Goal: Task Accomplishment & Management: Manage account settings

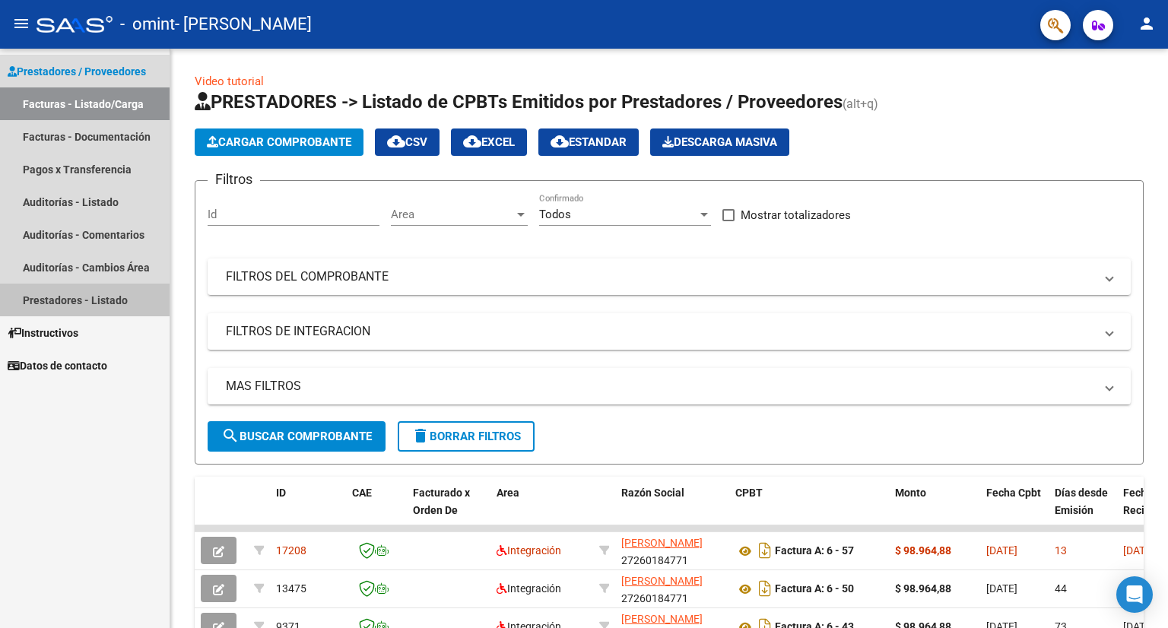
click at [61, 292] on link "Prestadores - Listado" at bounding box center [85, 300] width 170 height 33
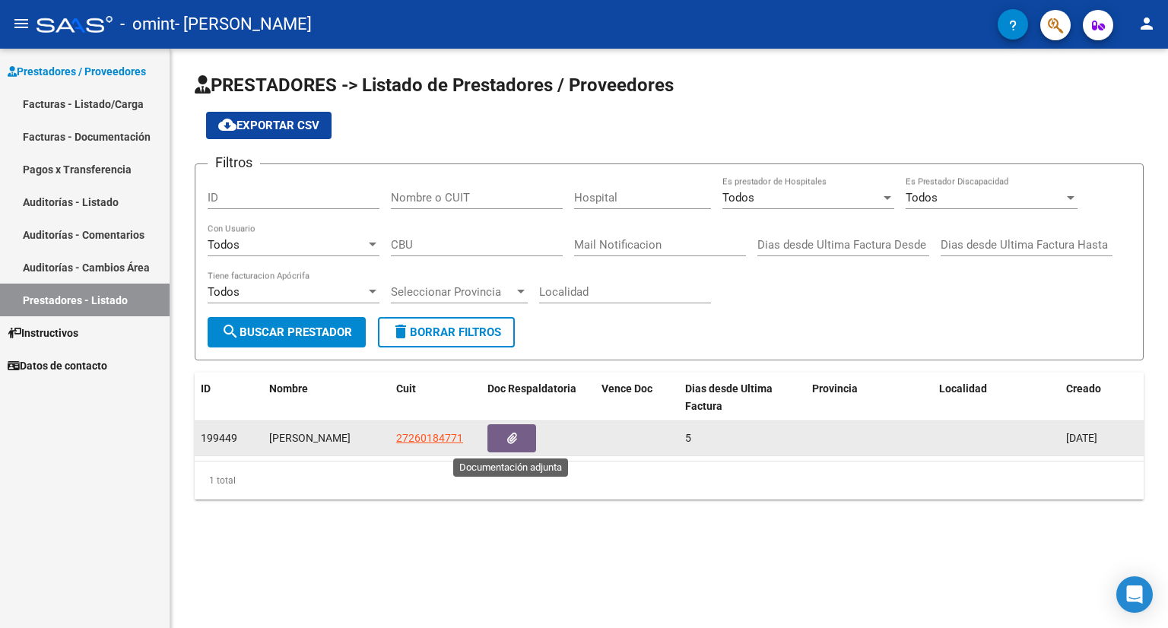
click at [519, 432] on button "button" at bounding box center [511, 438] width 49 height 28
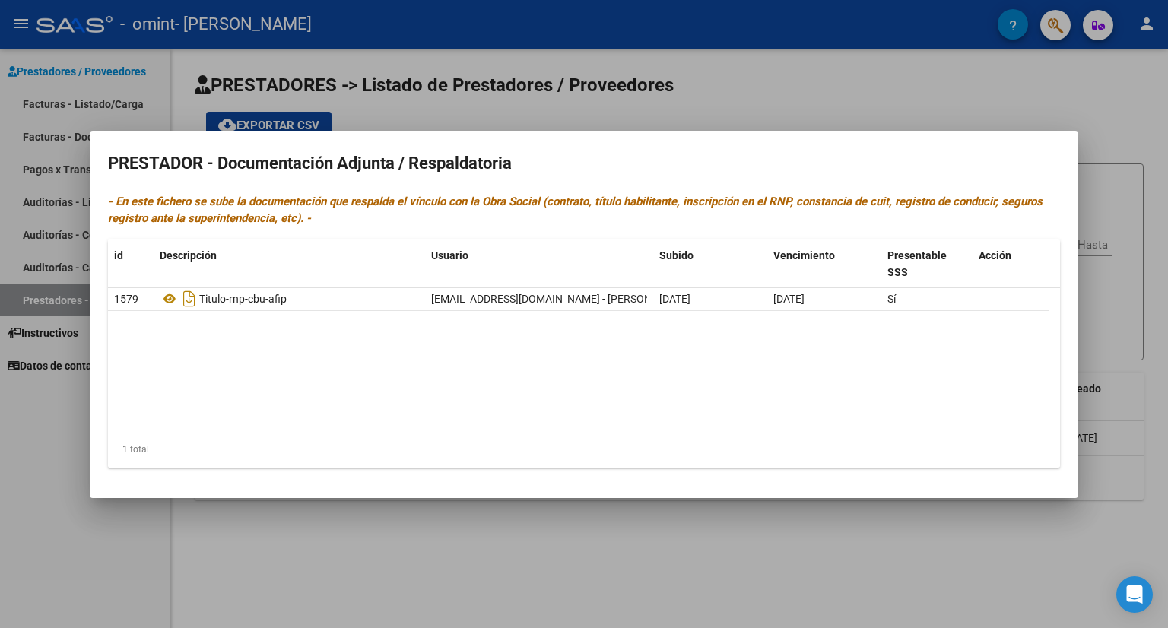
click at [810, 103] on div at bounding box center [584, 314] width 1168 height 628
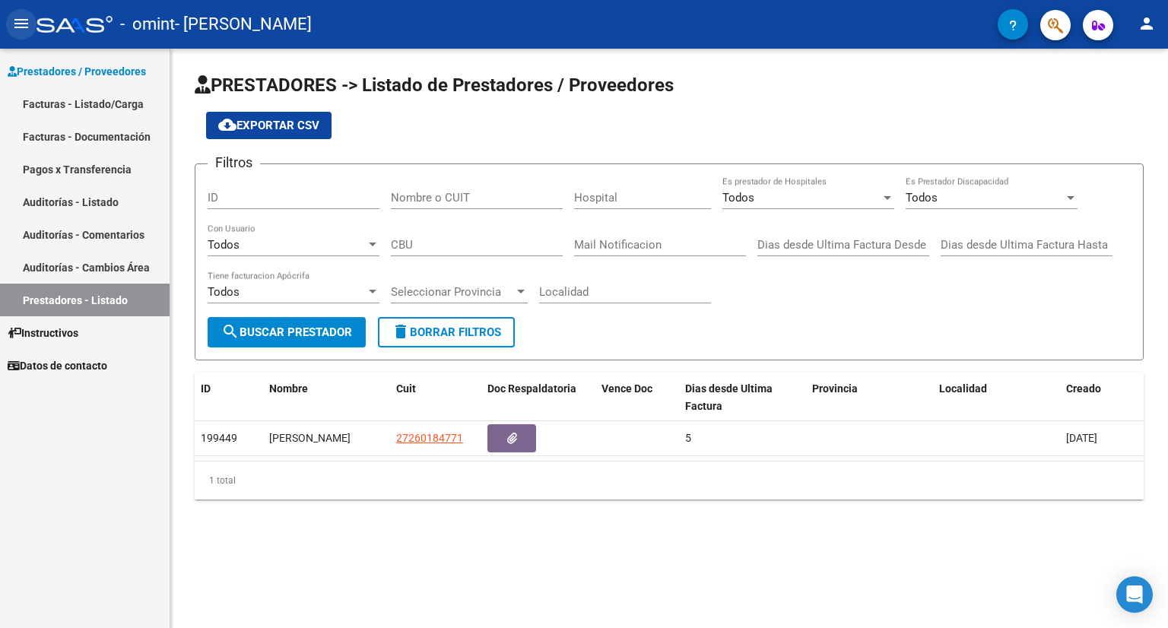
click at [20, 27] on mat-icon "menu" at bounding box center [21, 23] width 18 height 18
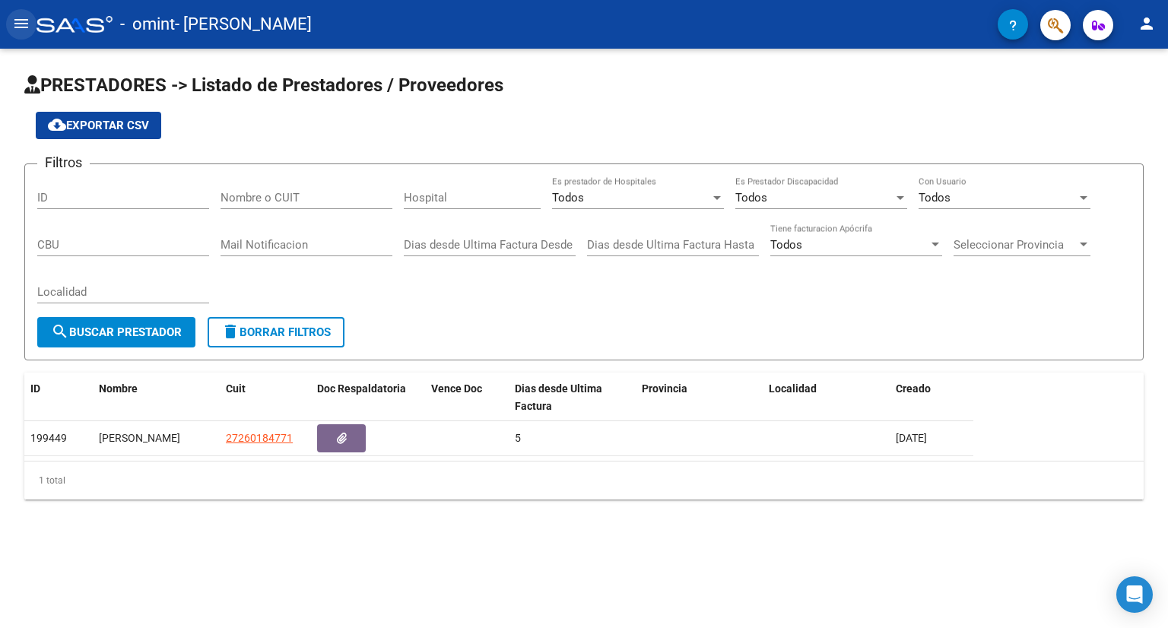
click at [20, 27] on mat-icon "menu" at bounding box center [21, 23] width 18 height 18
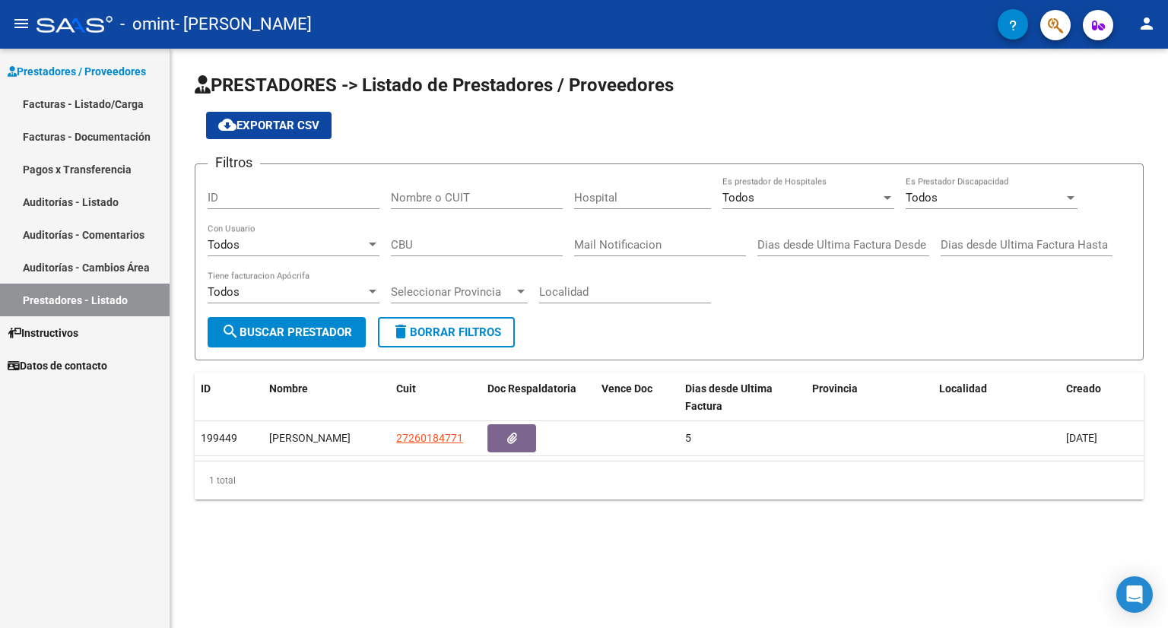
click at [1149, 19] on mat-icon "person" at bounding box center [1146, 23] width 18 height 18
click at [1128, 67] on button "person Mi Perfil" at bounding box center [1115, 64] width 93 height 36
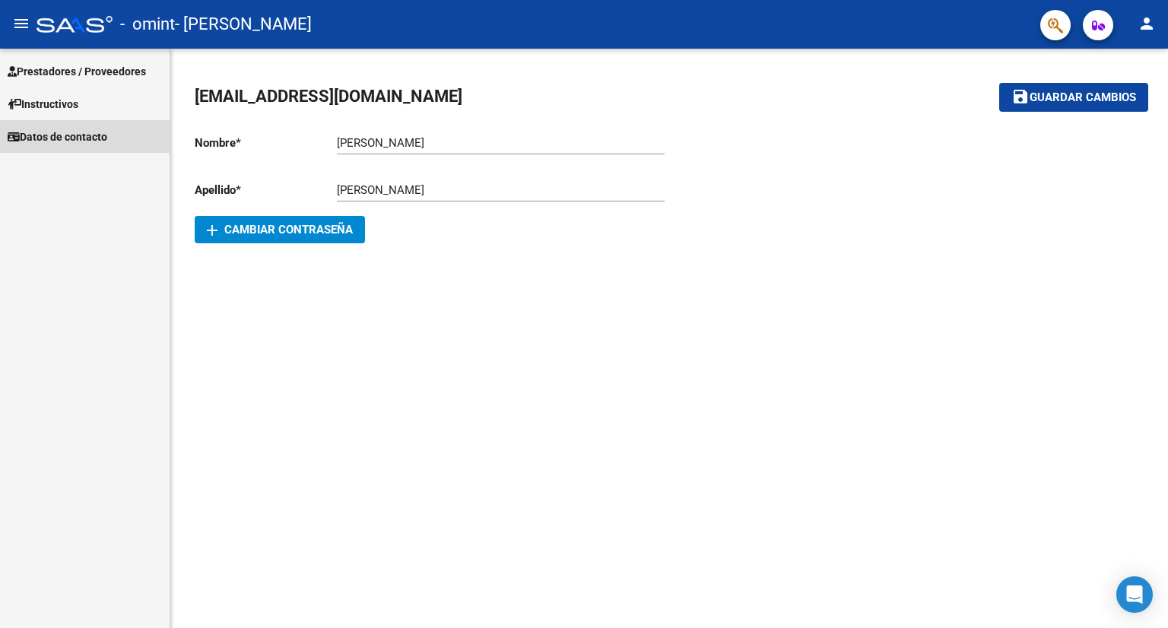
click at [67, 134] on span "Datos de contacto" at bounding box center [58, 136] width 100 height 17
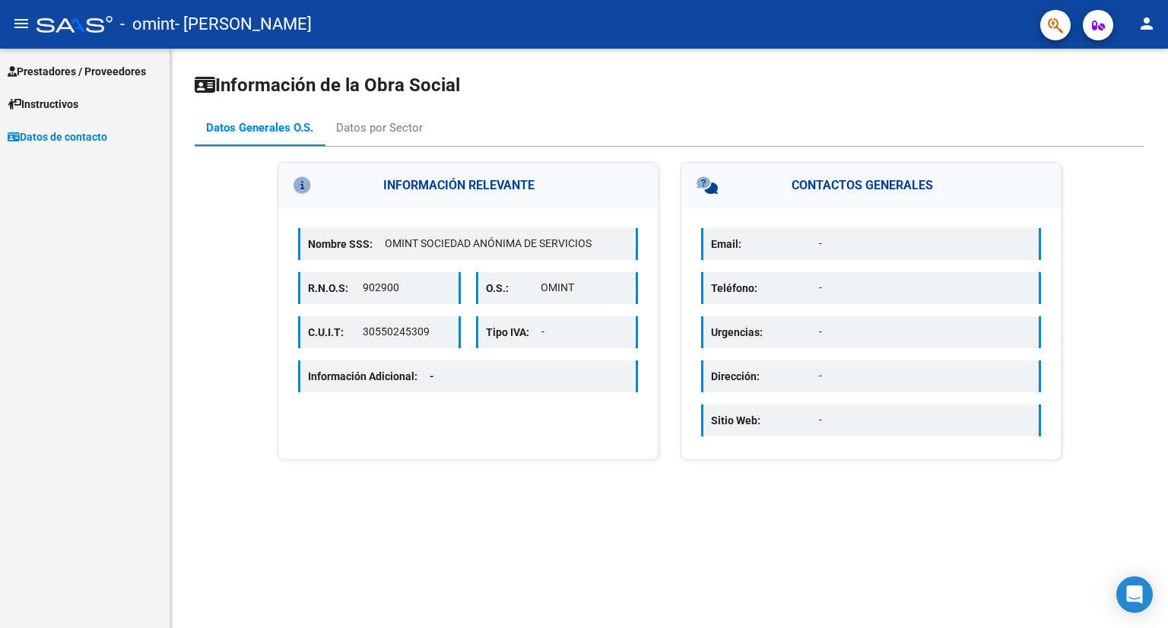
click at [767, 249] on p "Email:" at bounding box center [765, 244] width 108 height 17
click at [797, 293] on p "Teléfono:" at bounding box center [765, 288] width 108 height 17
drag, startPoint x: 840, startPoint y: 258, endPoint x: 879, endPoint y: 229, distance: 48.3
click at [879, 229] on div "Email: -" at bounding box center [871, 244] width 340 height 32
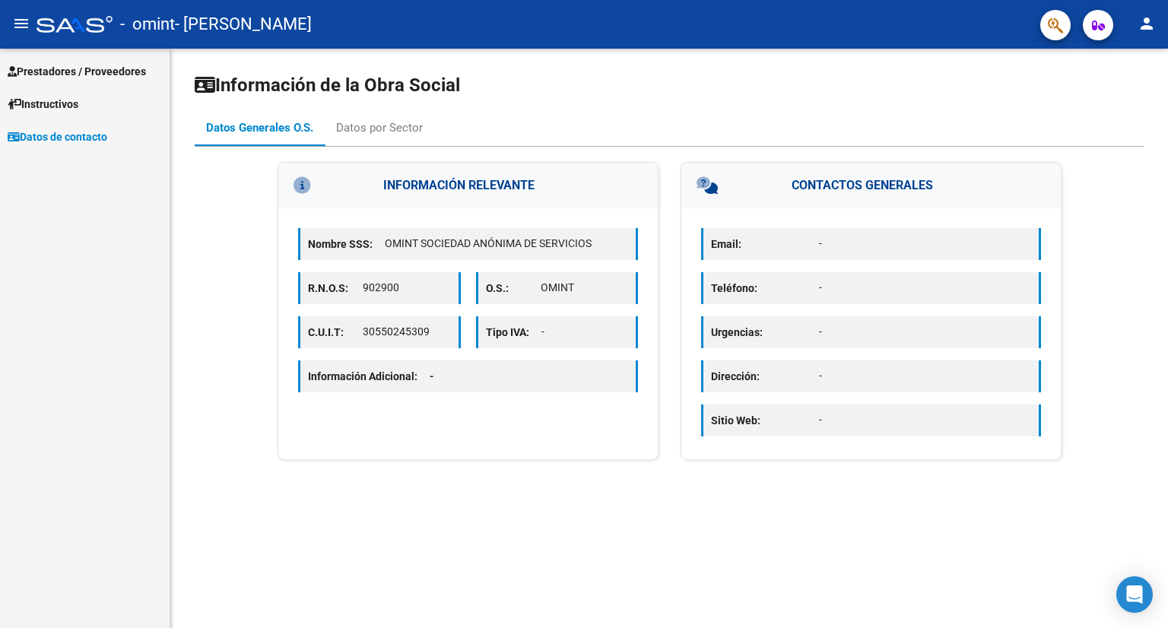
drag, startPoint x: 937, startPoint y: 205, endPoint x: 920, endPoint y: 231, distance: 31.2
click at [920, 231] on div "CONTACTOS GENERALES Email: - Teléfono: - Urgencias: - Dirección: - Sitio Web: -" at bounding box center [870, 310] width 380 height 297
click at [897, 267] on div "Email: - Teléfono: - Urgencias: - Dirección: - Sitio Web: -" at bounding box center [870, 333] width 379 height 251
click at [794, 249] on p "Email:" at bounding box center [765, 244] width 108 height 17
click at [837, 290] on p "-" at bounding box center [925, 288] width 212 height 16
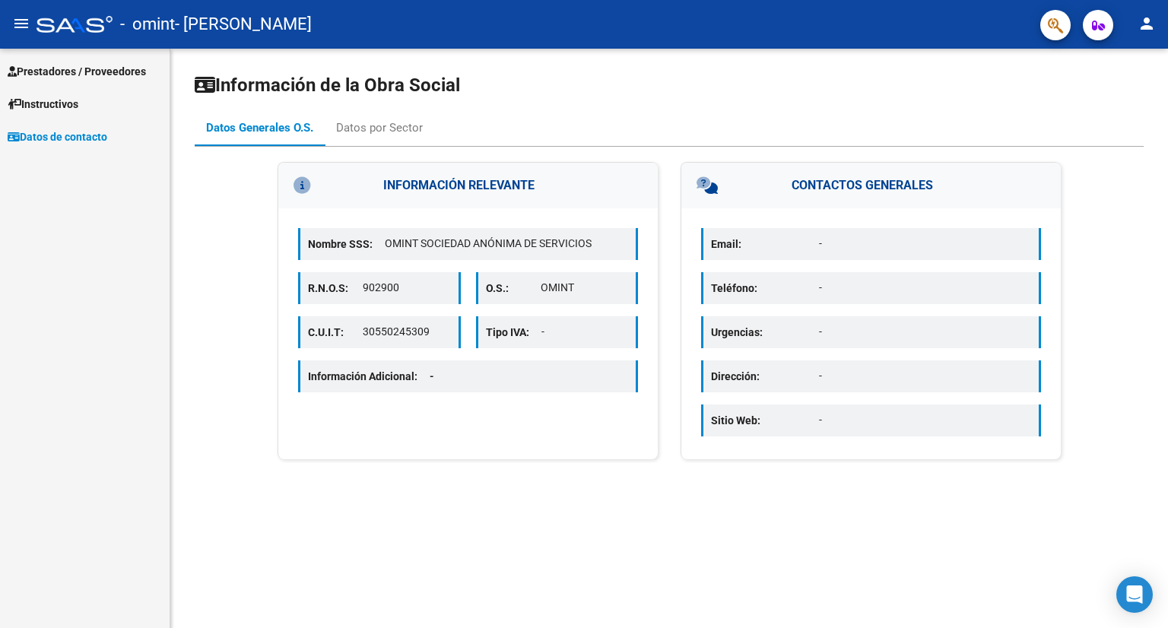
click at [724, 292] on p "Teléfono:" at bounding box center [765, 288] width 108 height 17
click at [702, 252] on div "Email: -" at bounding box center [871, 244] width 340 height 32
click at [773, 245] on p "Email:" at bounding box center [765, 244] width 108 height 17
click at [822, 246] on p "-" at bounding box center [925, 244] width 212 height 16
click at [825, 244] on p "-" at bounding box center [925, 244] width 212 height 16
